Goal: Transaction & Acquisition: Purchase product/service

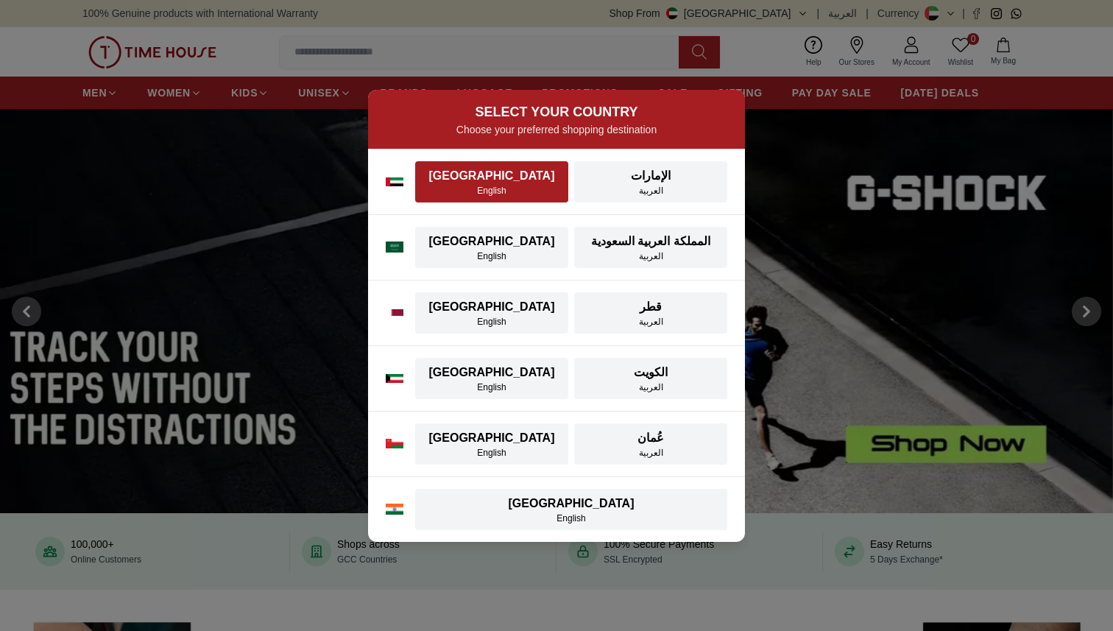
click at [461, 189] on div "English" at bounding box center [491, 191] width 135 height 12
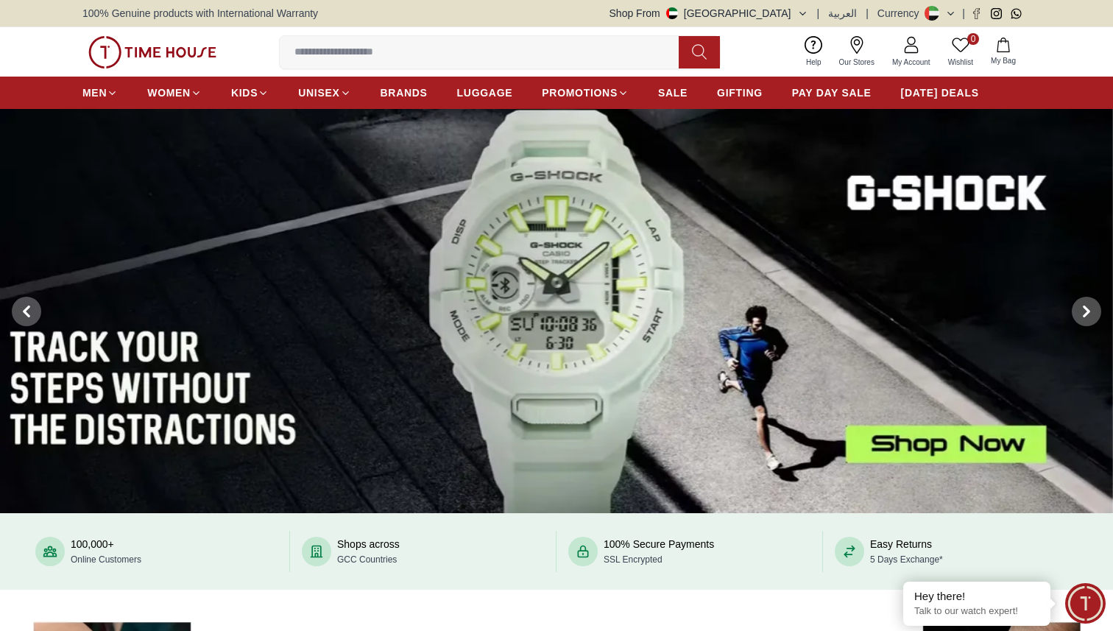
click at [329, 47] on input at bounding box center [485, 52] width 411 height 29
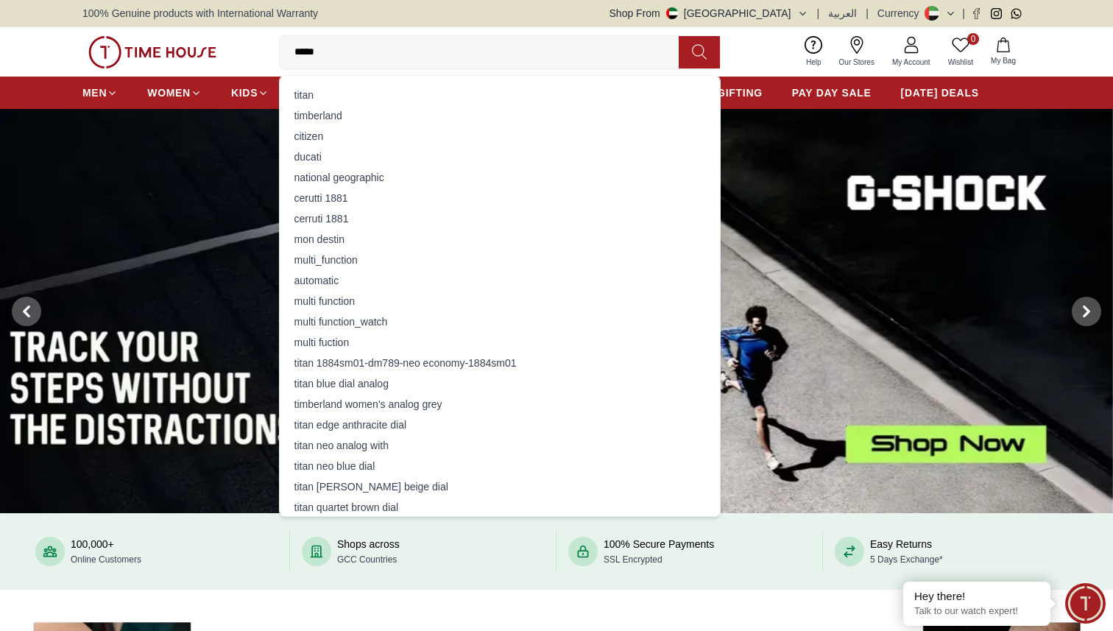
type input "******"
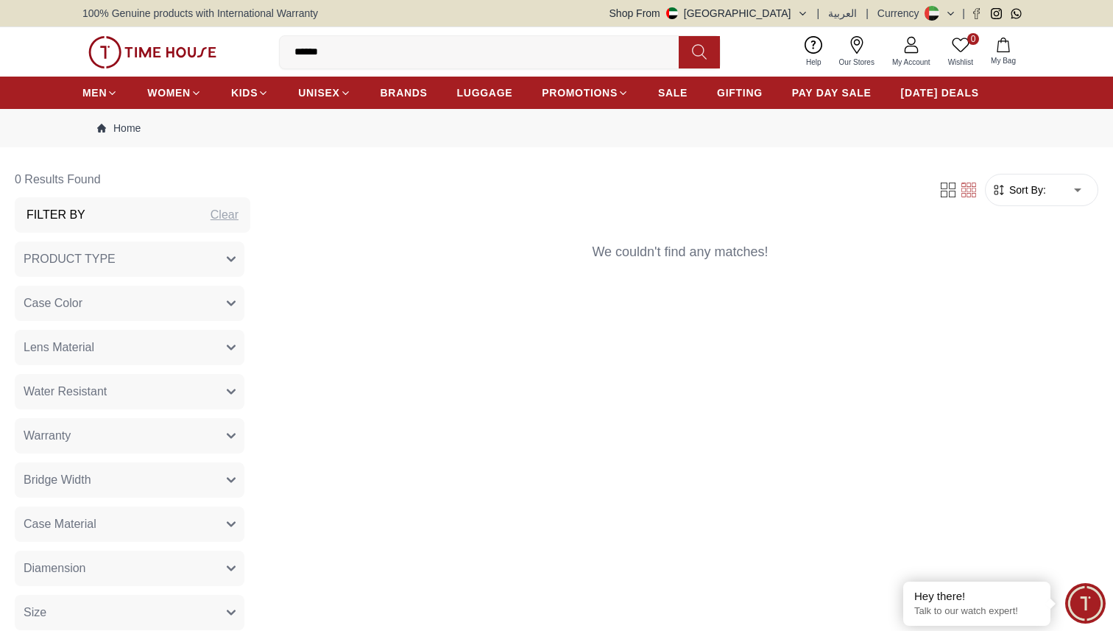
click at [365, 54] on input "******" at bounding box center [485, 52] width 411 height 29
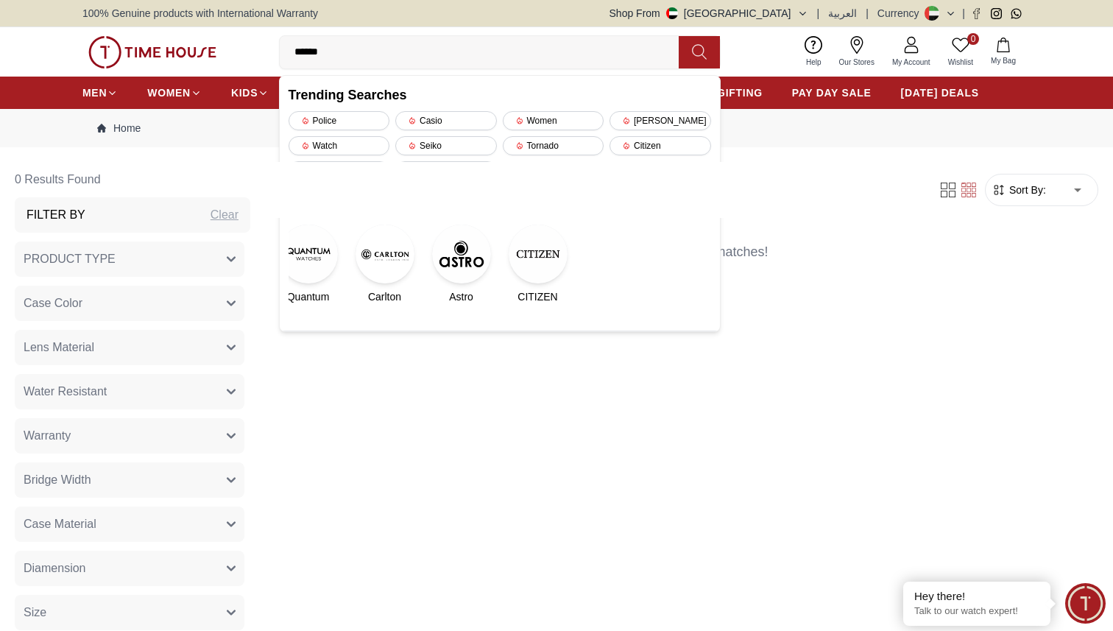
click at [729, 375] on div "Filter Sort By: ​ ****** ​ We couldn't find any matches!" at bounding box center [680, 430] width 836 height 536
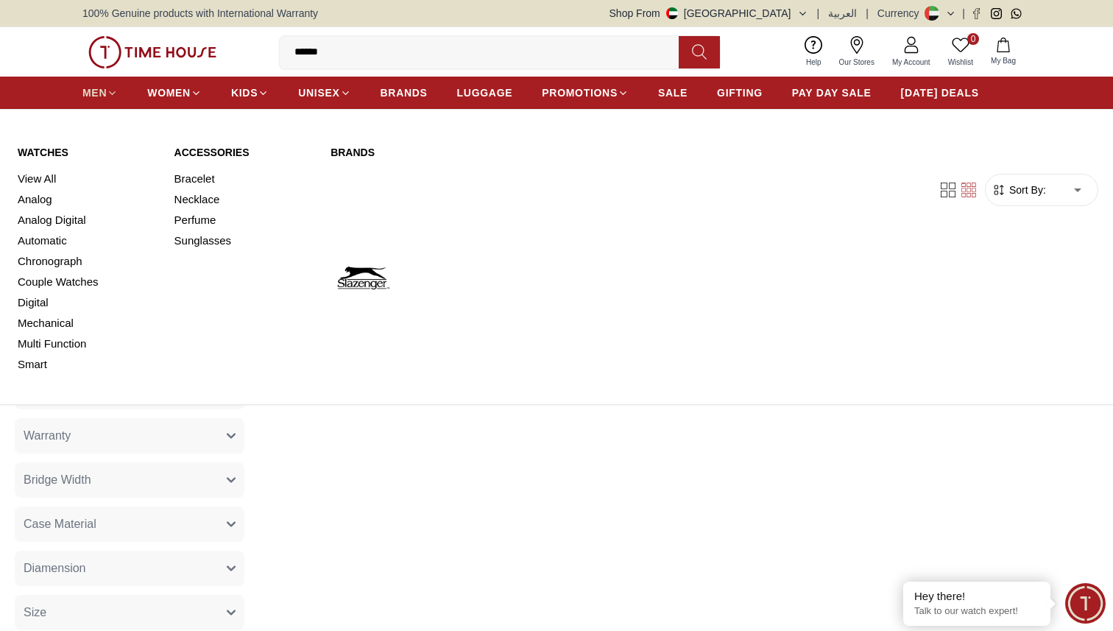
scroll to position [1, 0]
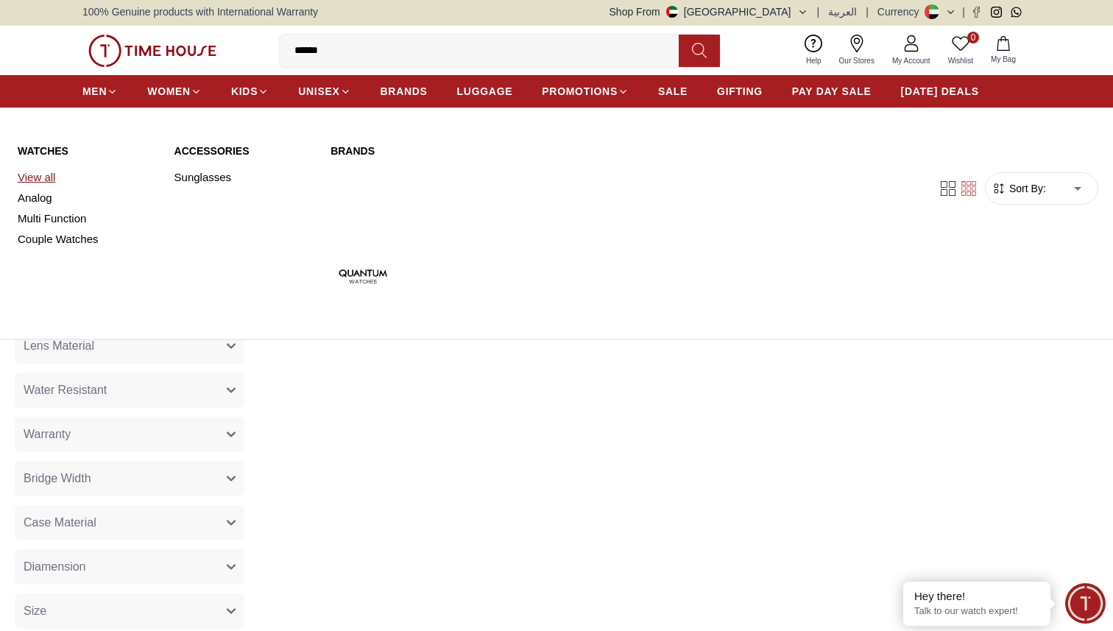
click at [35, 178] on link "View all" at bounding box center [87, 177] width 139 height 21
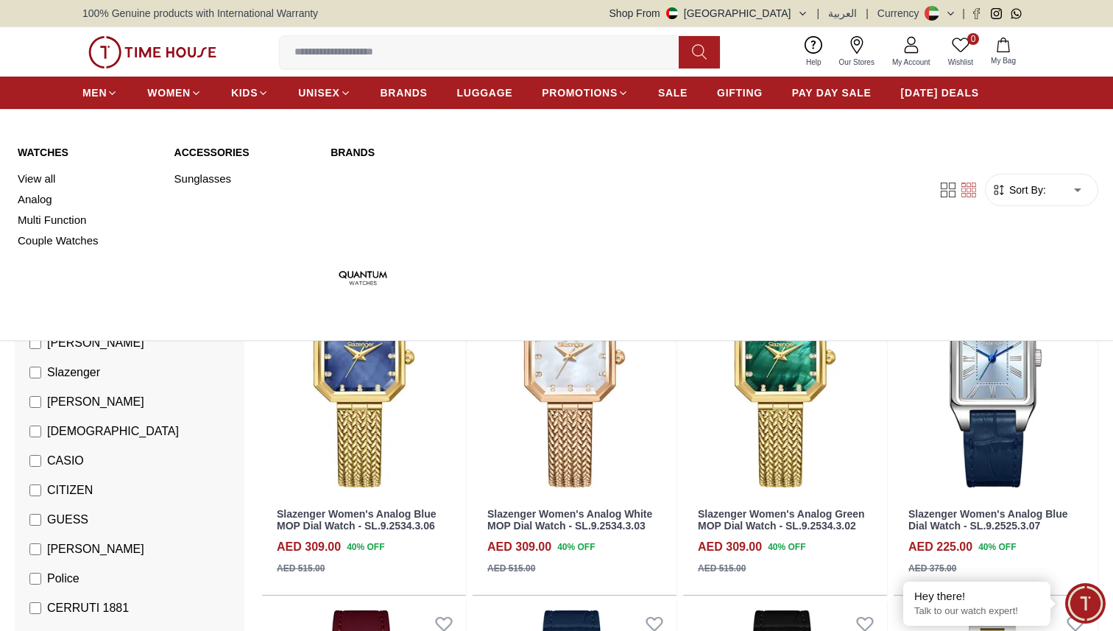
click at [356, 151] on link "Brands" at bounding box center [477, 152] width 295 height 15
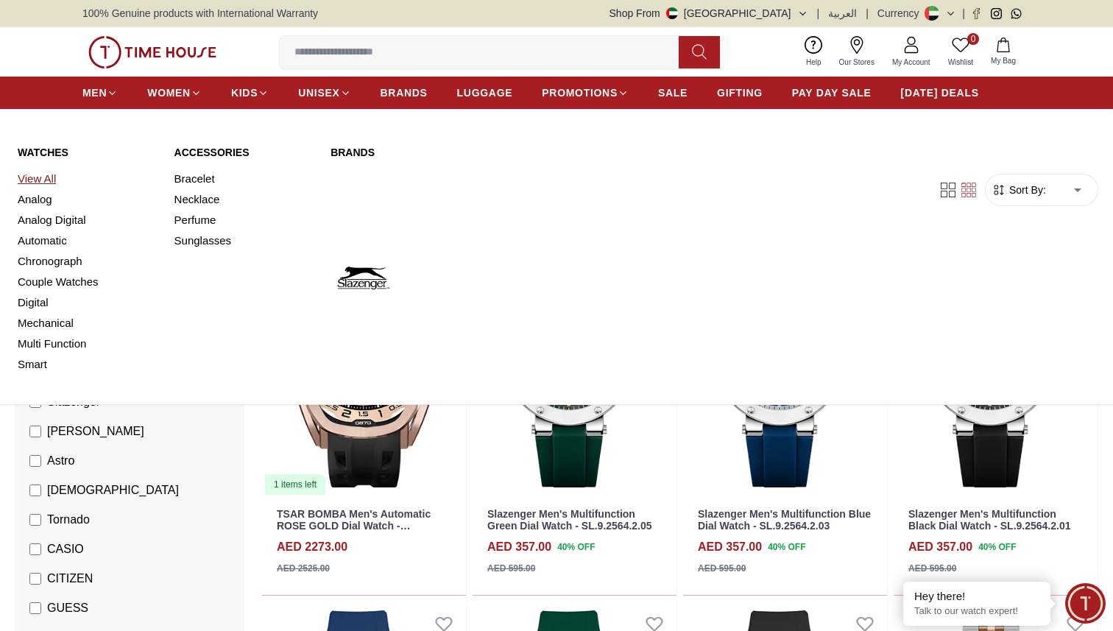
click at [24, 181] on link "View All" at bounding box center [87, 178] width 139 height 21
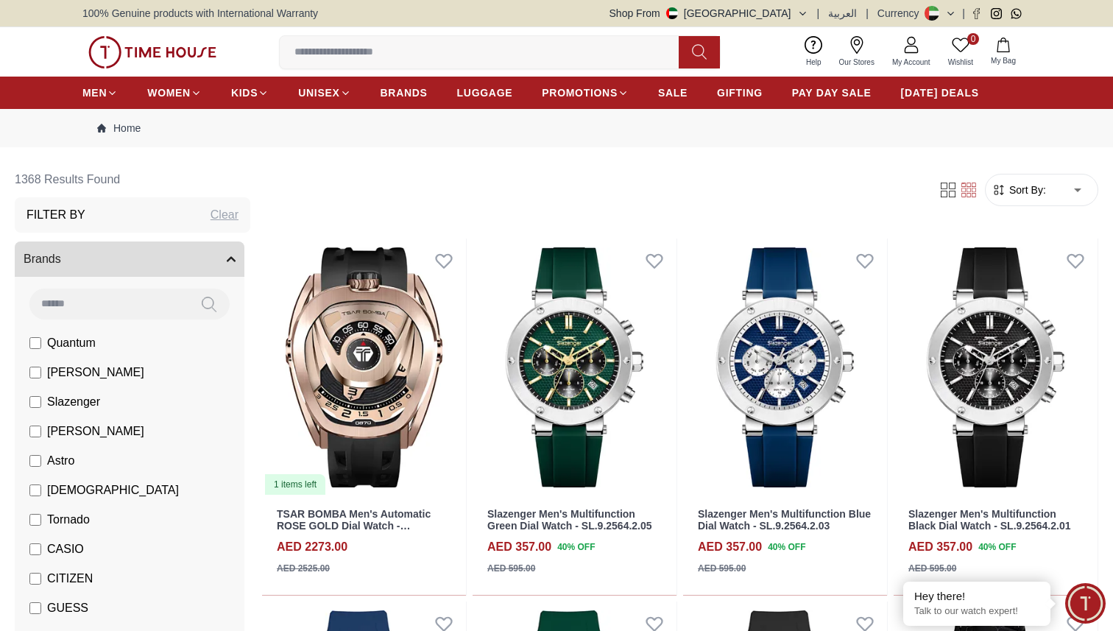
click at [1027, 194] on span "Sort By:" at bounding box center [1026, 189] width 40 height 15
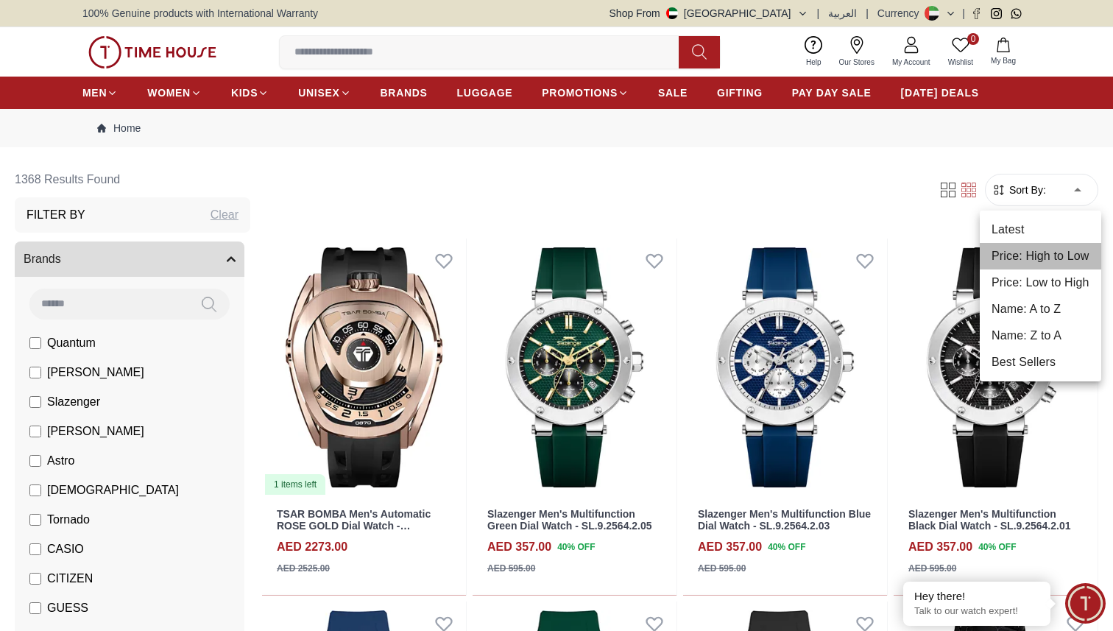
click at [1055, 258] on li "Price: High to Low" at bounding box center [1039, 256] width 121 height 26
type input "*"
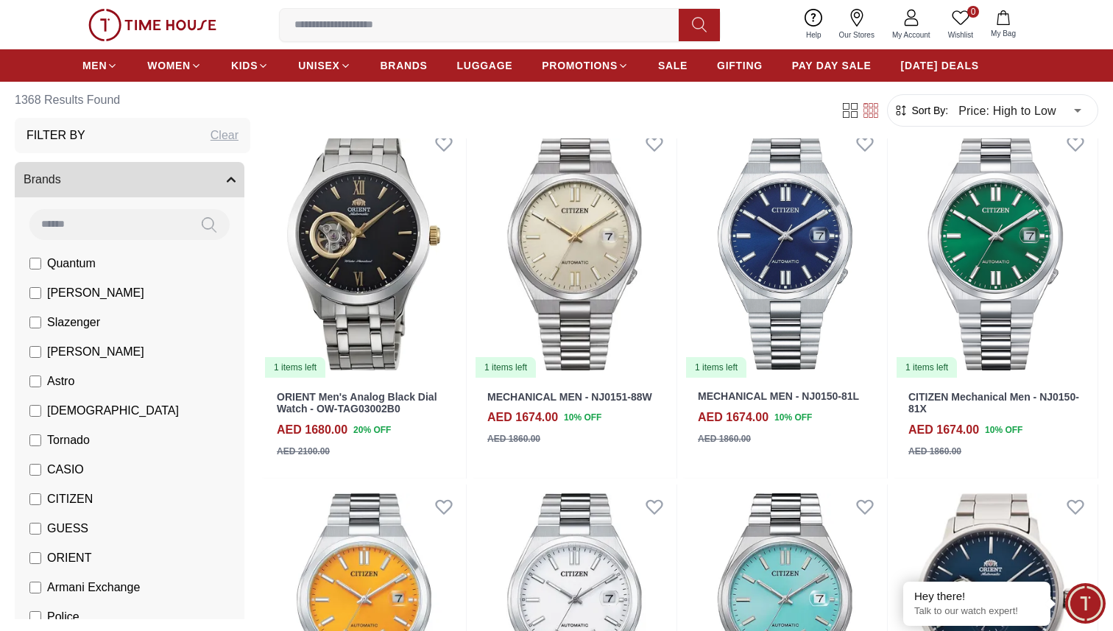
scroll to position [3718, 0]
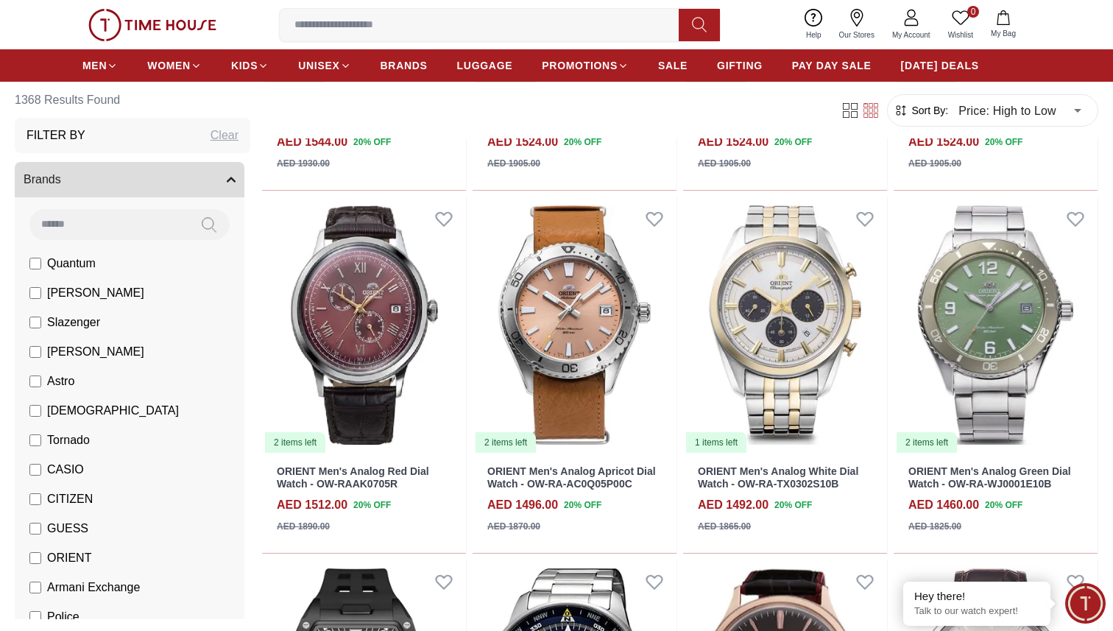
scroll to position [5505, 0]
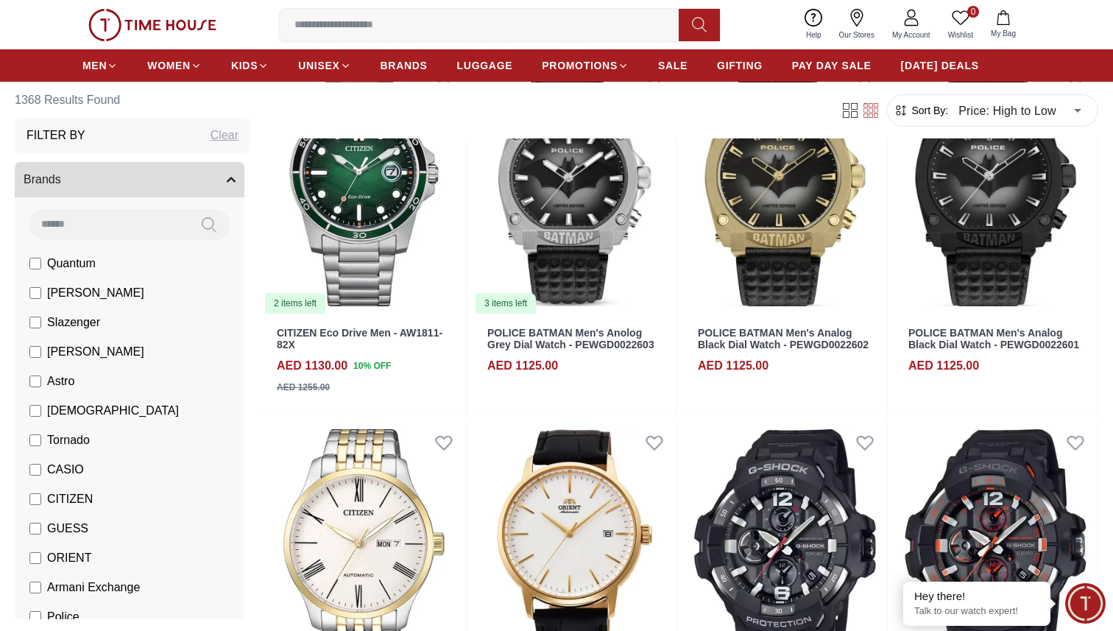
scroll to position [10888, 0]
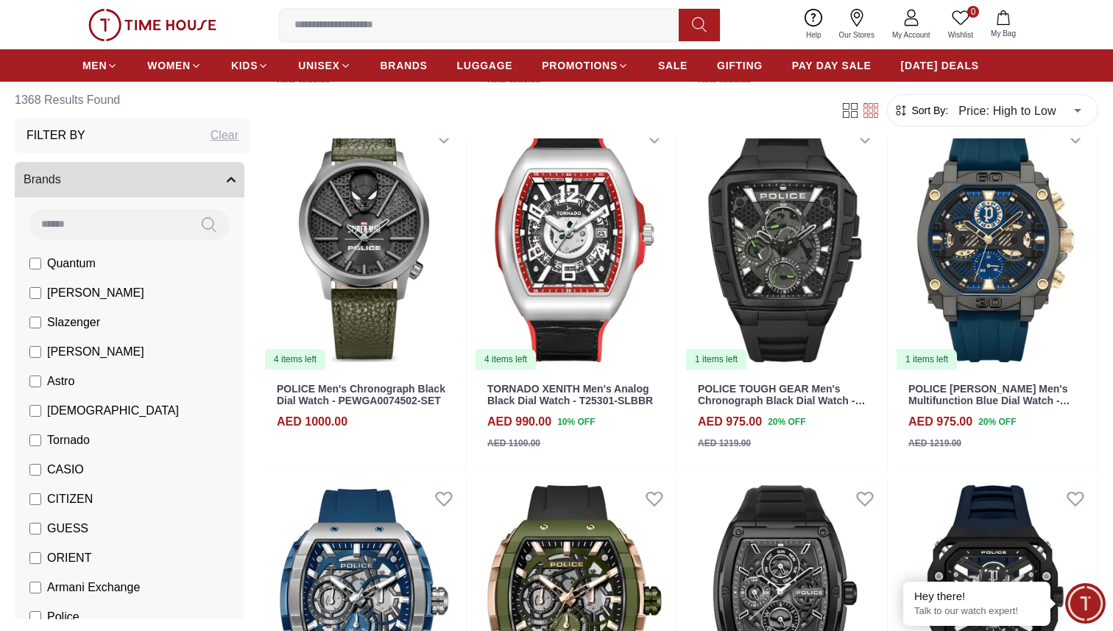
scroll to position [13544, 0]
